Goal: Task Accomplishment & Management: Manage account settings

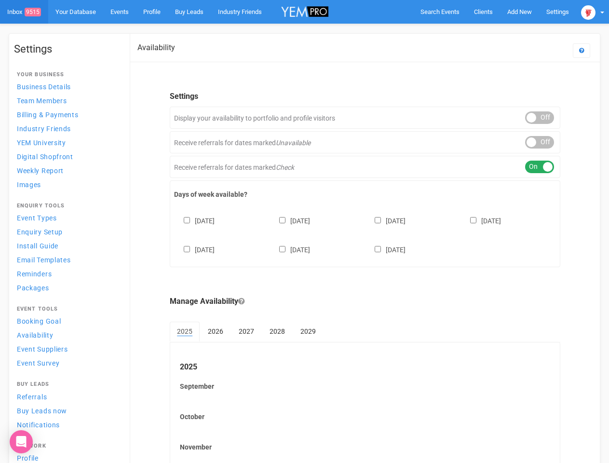
click at [304, 231] on div "[DATE] [DATE] [DATE] [DATE] [DATE] [DATE] [DATE]" at bounding box center [365, 231] width 382 height 58
click at [440, 12] on span "Search Events" at bounding box center [439, 11] width 39 height 7
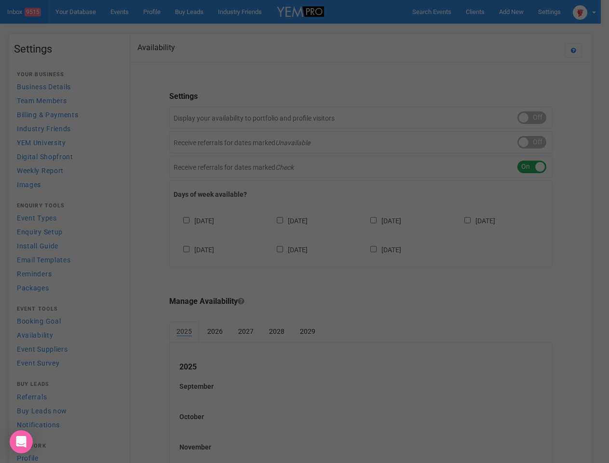
click at [519, 12] on div at bounding box center [304, 231] width 609 height 463
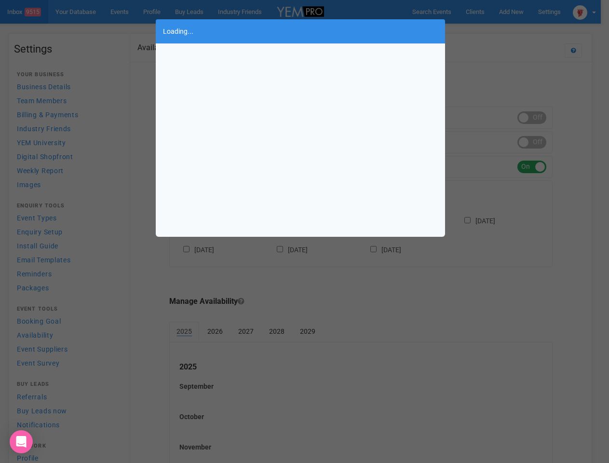
click at [497, 31] on div "Loading..." at bounding box center [304, 231] width 609 height 463
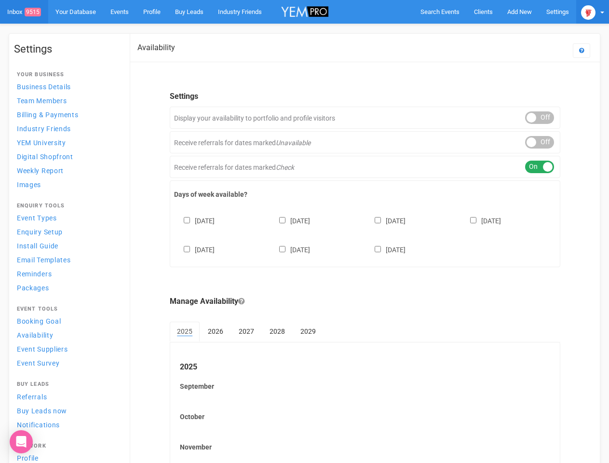
click at [592, 12] on img at bounding box center [588, 12] width 14 height 14
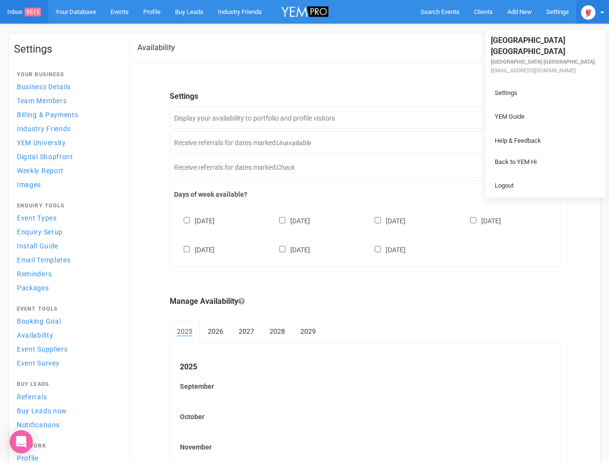
click at [539, 129] on li at bounding box center [545, 129] width 121 height 0
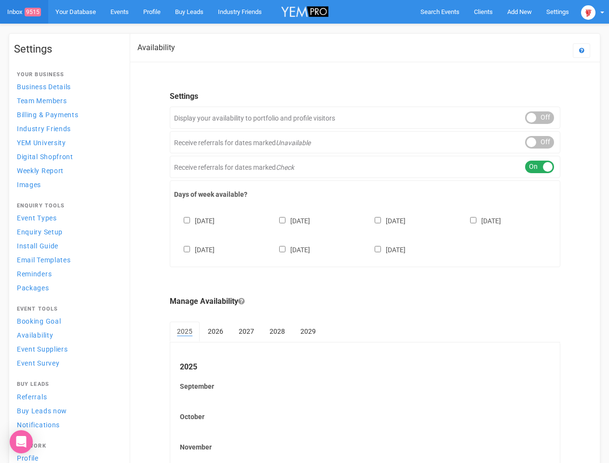
click at [539, 143] on link "Back to YEM Hi" at bounding box center [545, 152] width 116 height 19
click at [539, 167] on div "ON OFF" at bounding box center [539, 167] width 29 height 13
click at [365, 234] on div "[DATE] [DATE] [DATE] [DATE] [DATE] [DATE] [DATE]" at bounding box center [365, 231] width 382 height 58
